Goal: Transaction & Acquisition: Purchase product/service

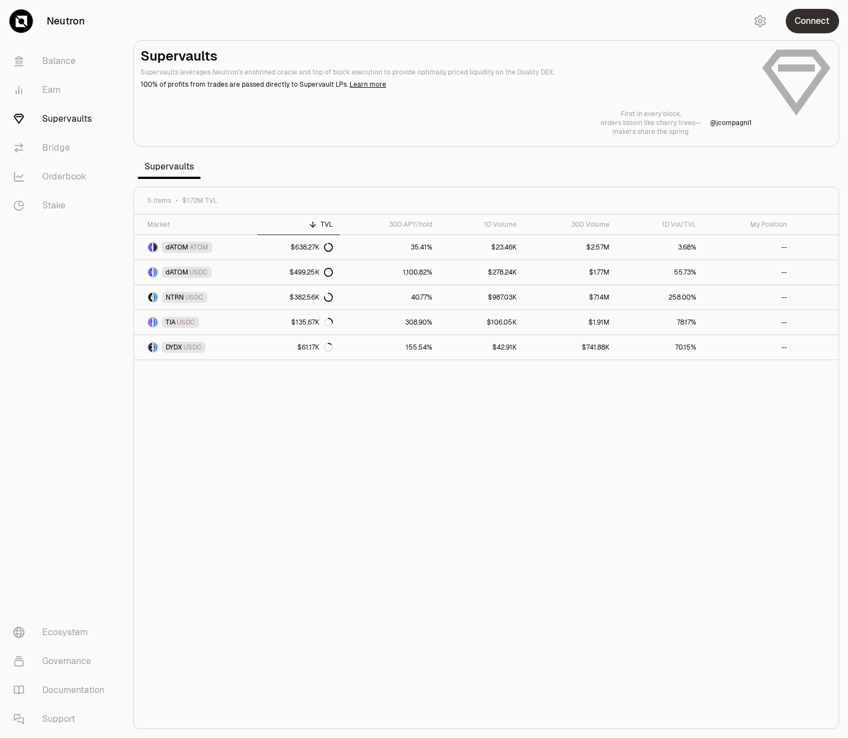
click at [817, 26] on button "Connect" at bounding box center [811, 21] width 53 height 24
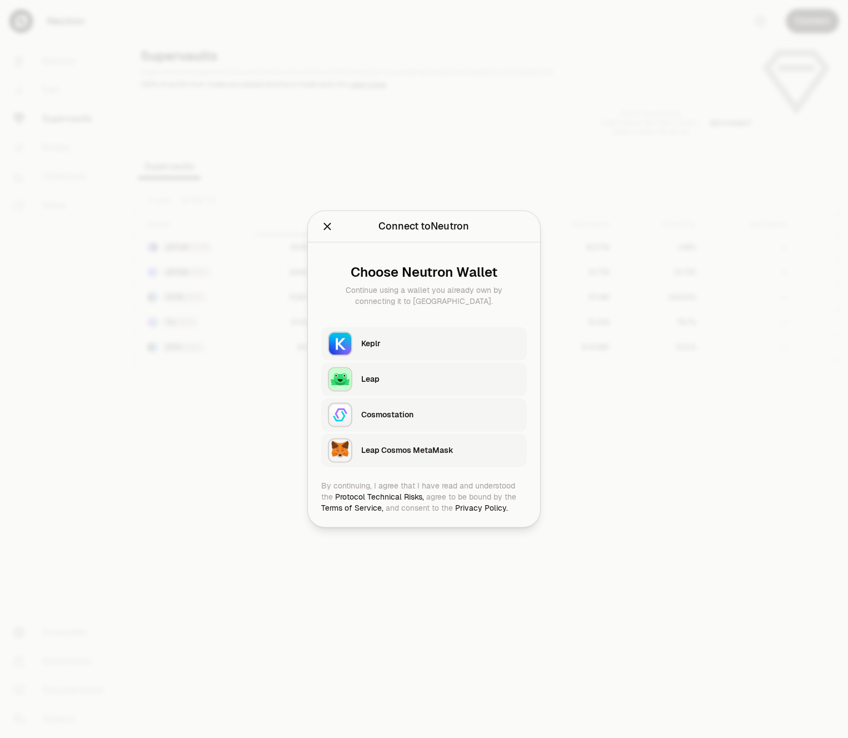
click at [394, 341] on div "Keplr" at bounding box center [440, 343] width 159 height 11
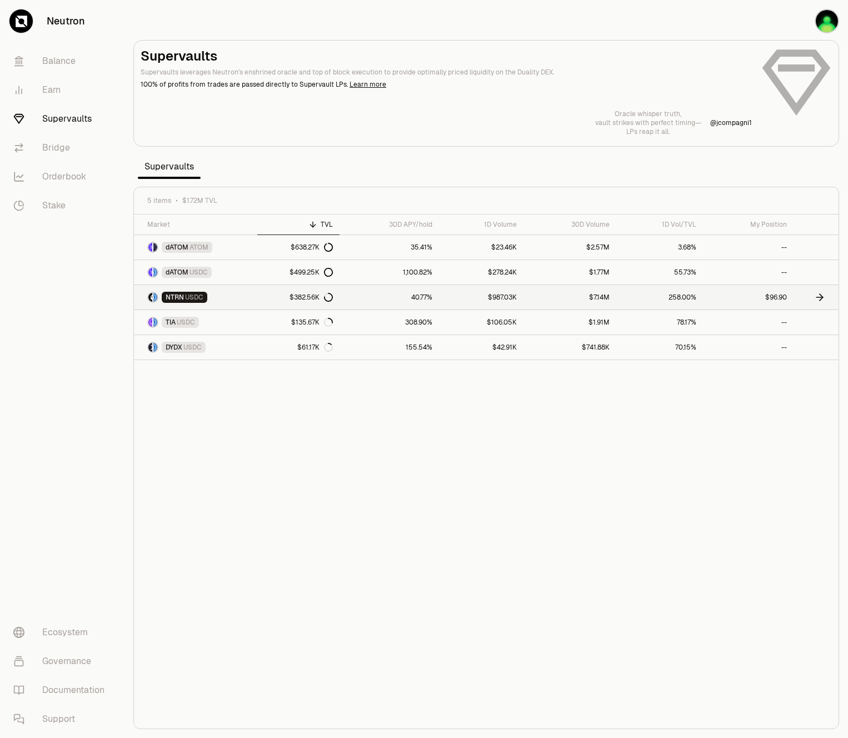
click at [697, 301] on link "258.00%" at bounding box center [659, 297] width 87 height 24
